Goal: Information Seeking & Learning: Learn about a topic

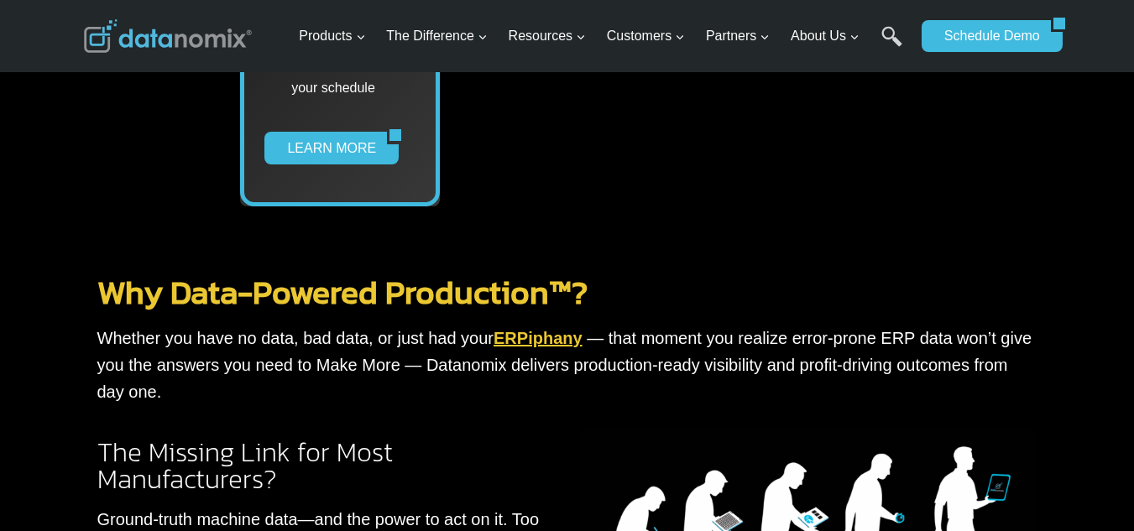
click at [526, 332] on link "ERPiphany" at bounding box center [538, 338] width 89 height 18
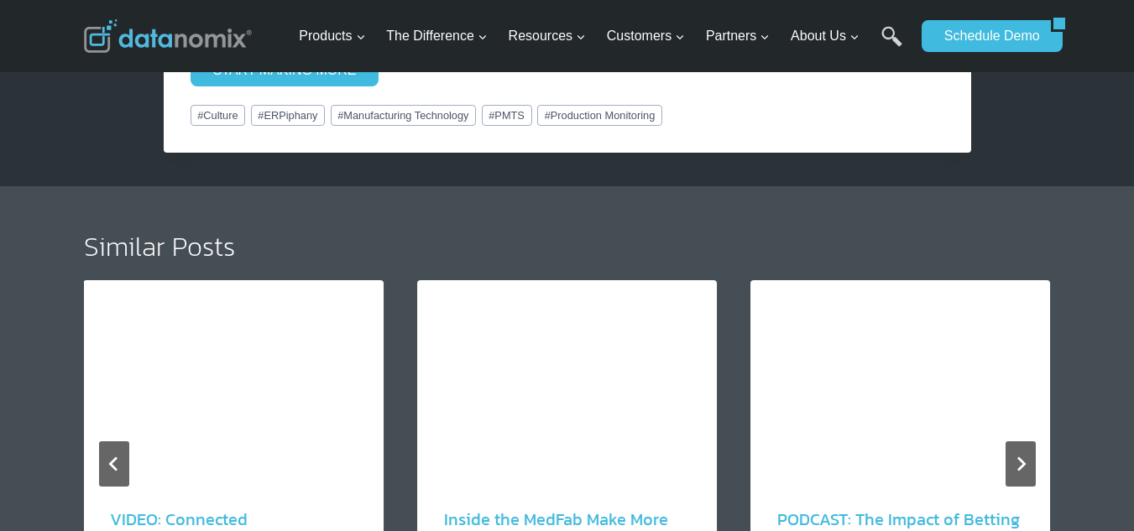
scroll to position [3526, 0]
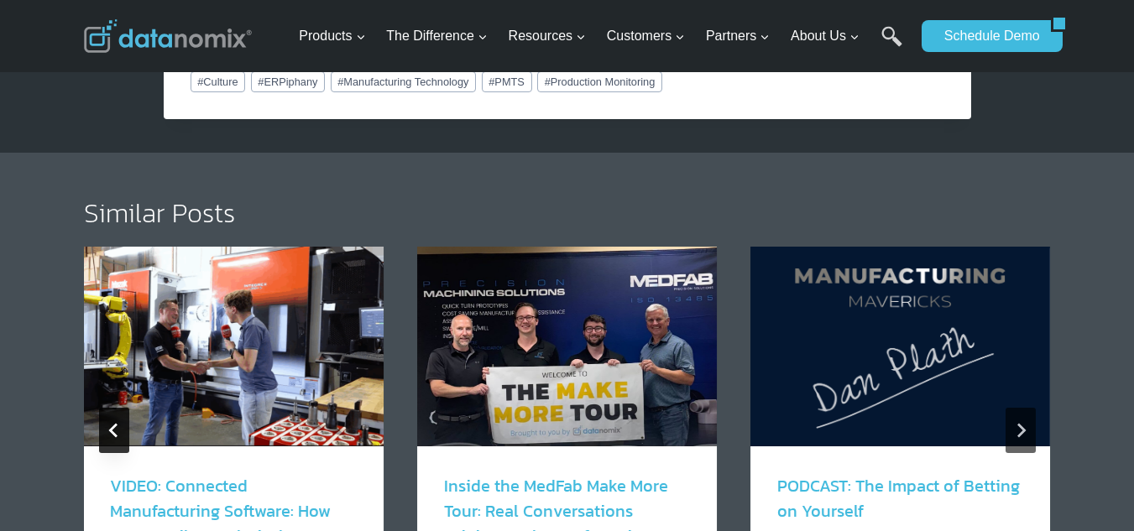
click at [117, 408] on button "Go to last slide" at bounding box center [114, 430] width 30 height 45
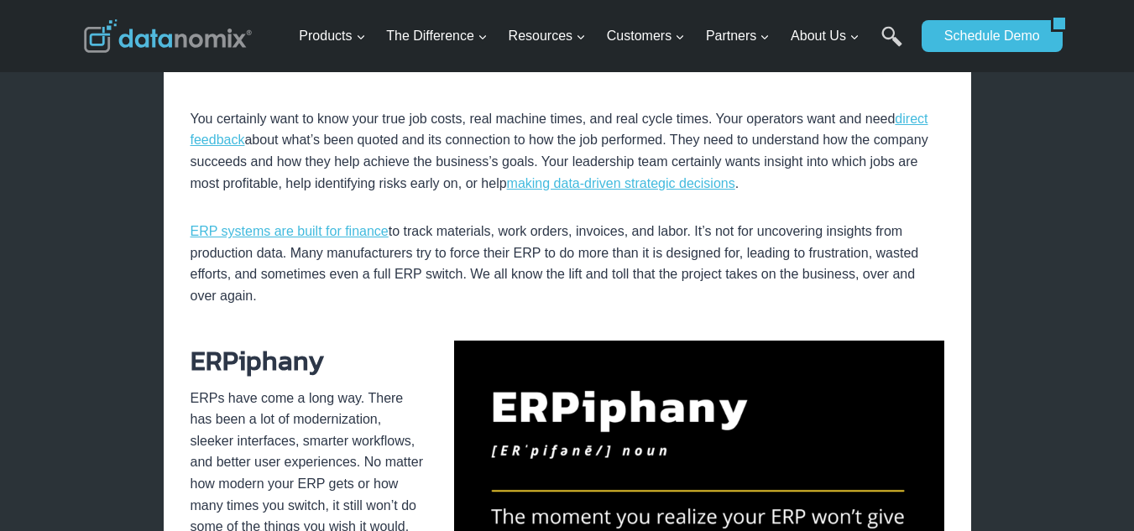
scroll to position [1119, 0]
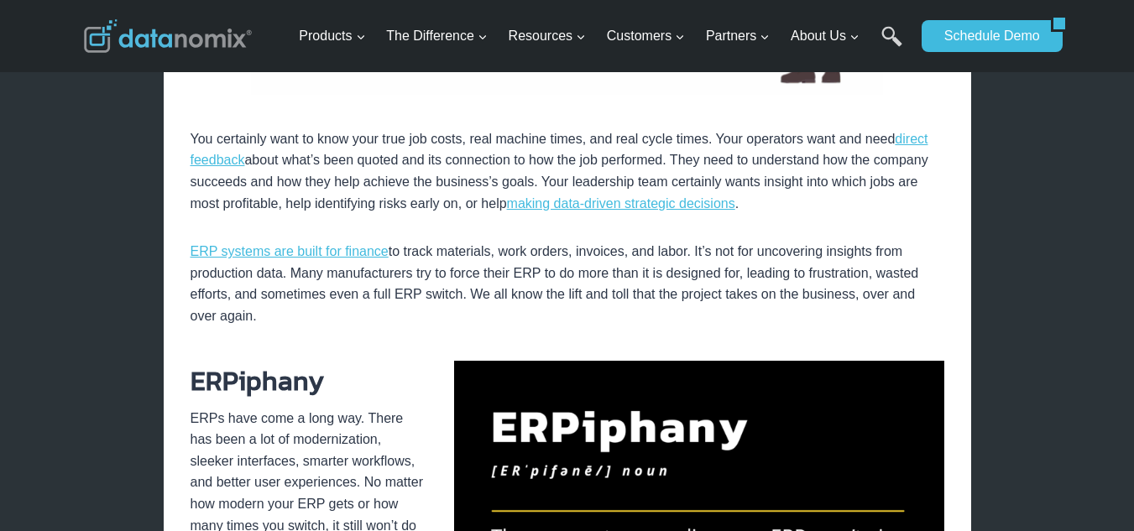
click at [729, 421] on img at bounding box center [699, 498] width 490 height 275
